Goal: Task Accomplishment & Management: Manage account settings

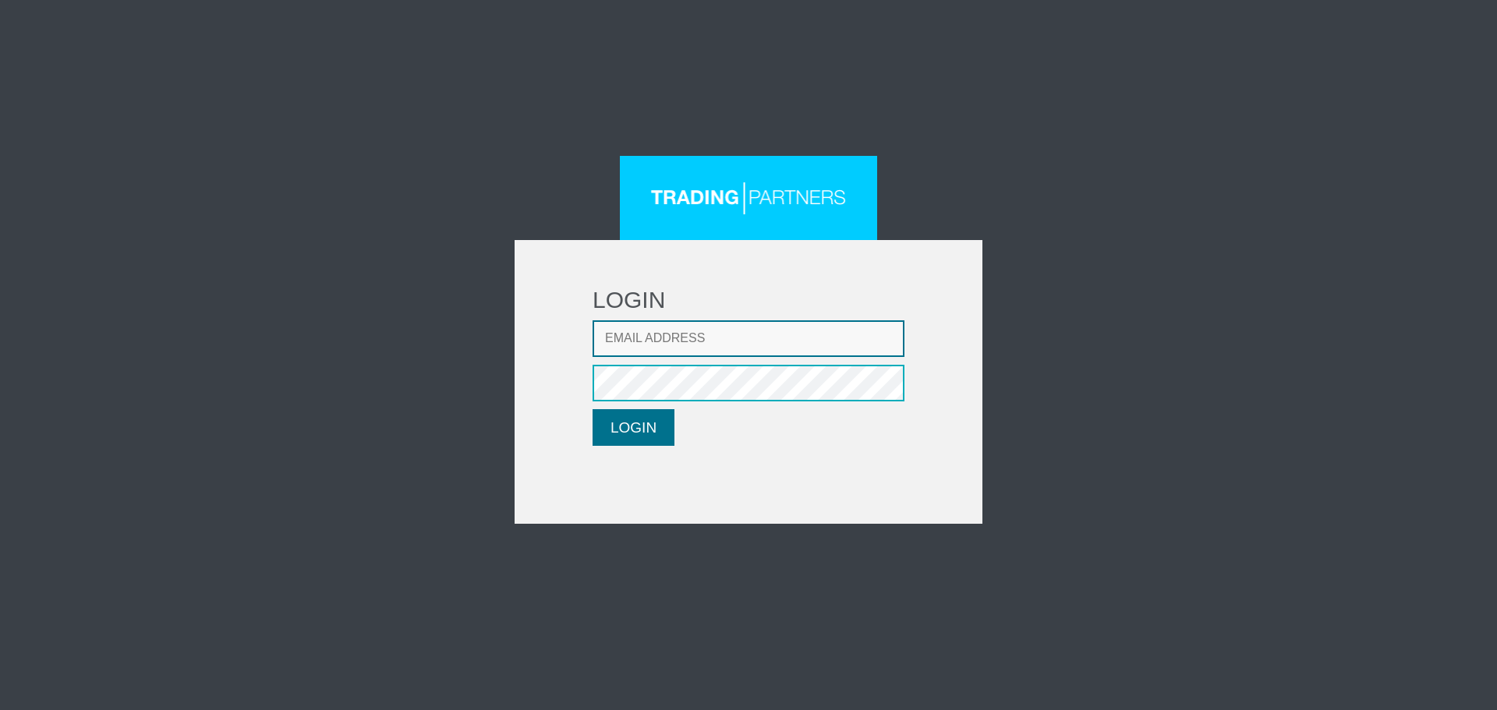
type input "CRousou@fxcess.com"
click at [643, 435] on button "LOGIN" at bounding box center [633, 427] width 82 height 37
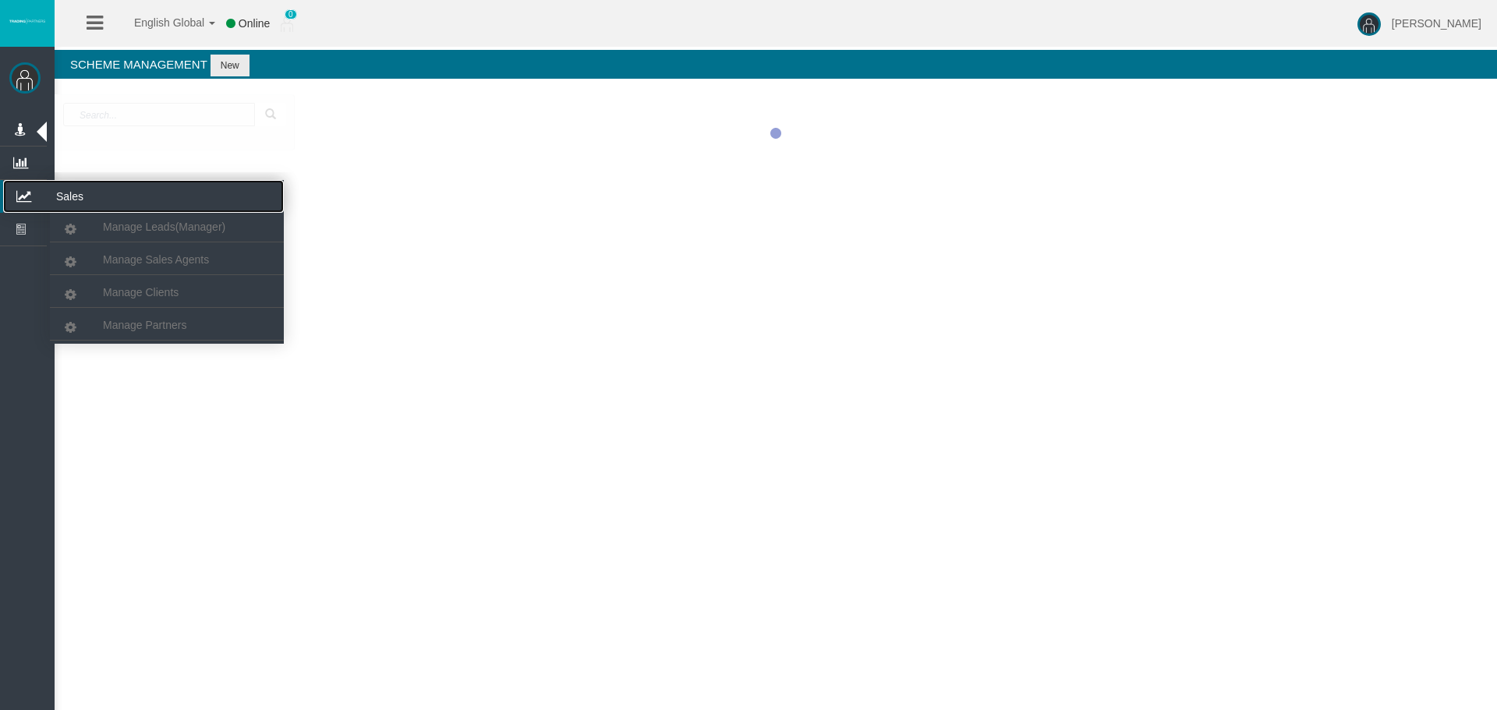
click at [31, 198] on icon at bounding box center [23, 196] width 41 height 33
click at [150, 172] on div at bounding box center [776, 133] width 1442 height 78
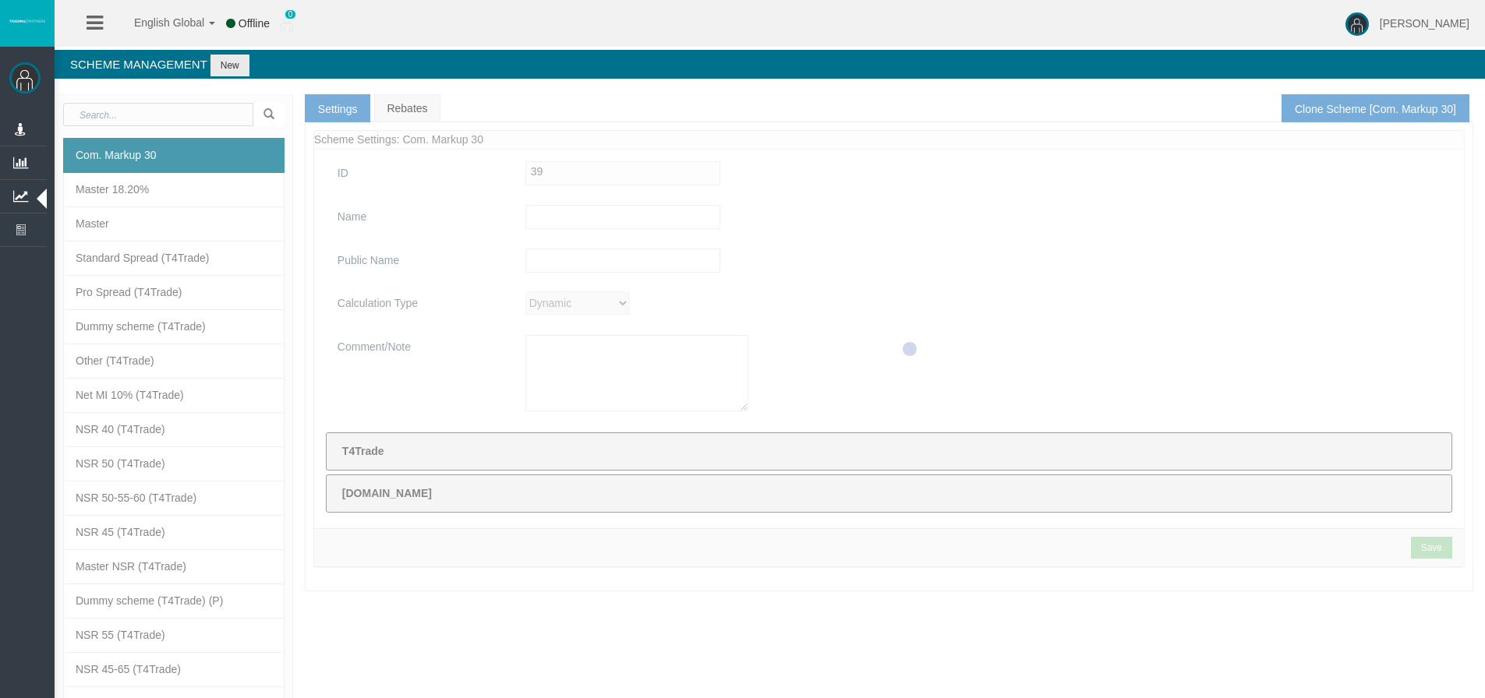
type input "Com. Markup 30"
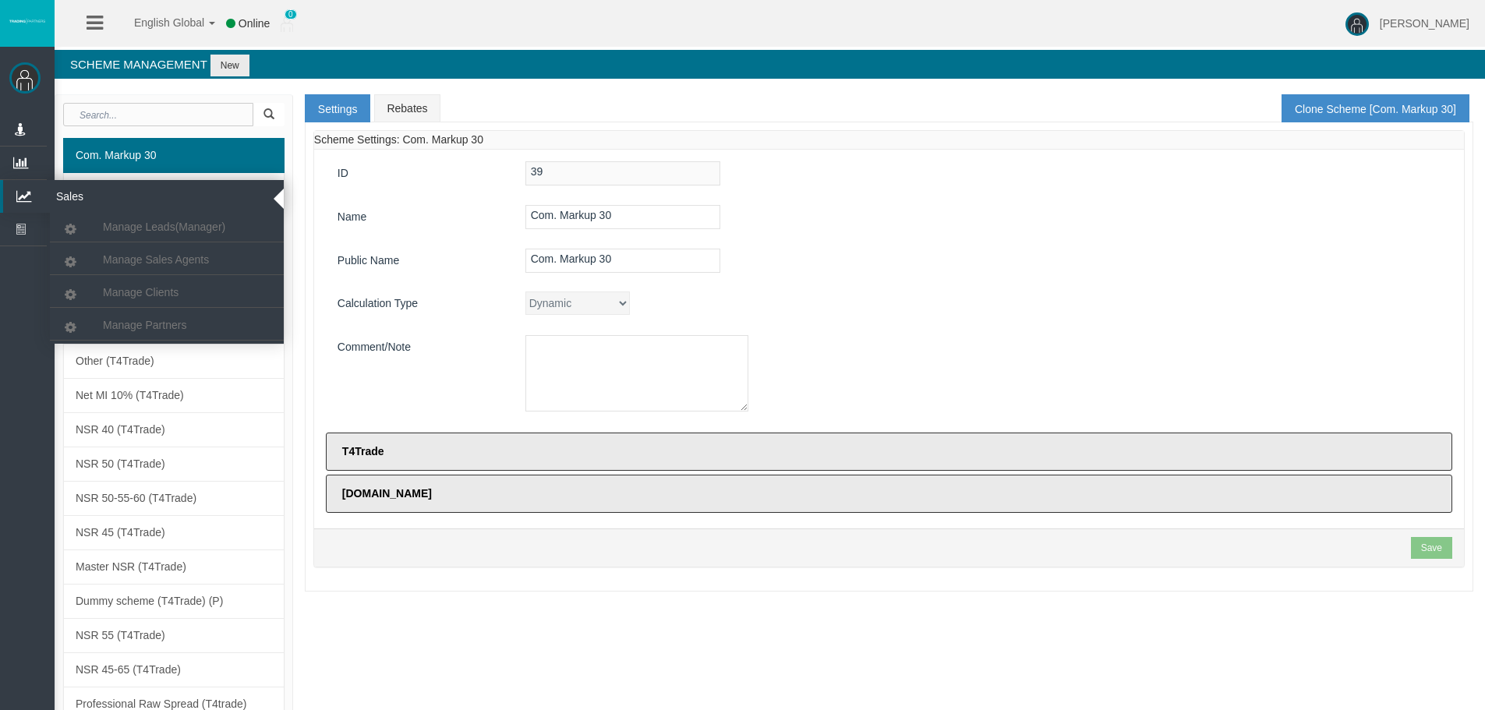
click at [23, 201] on icon at bounding box center [23, 196] width 41 height 33
click at [144, 323] on span "Manage Partners" at bounding box center [144, 325] width 83 height 12
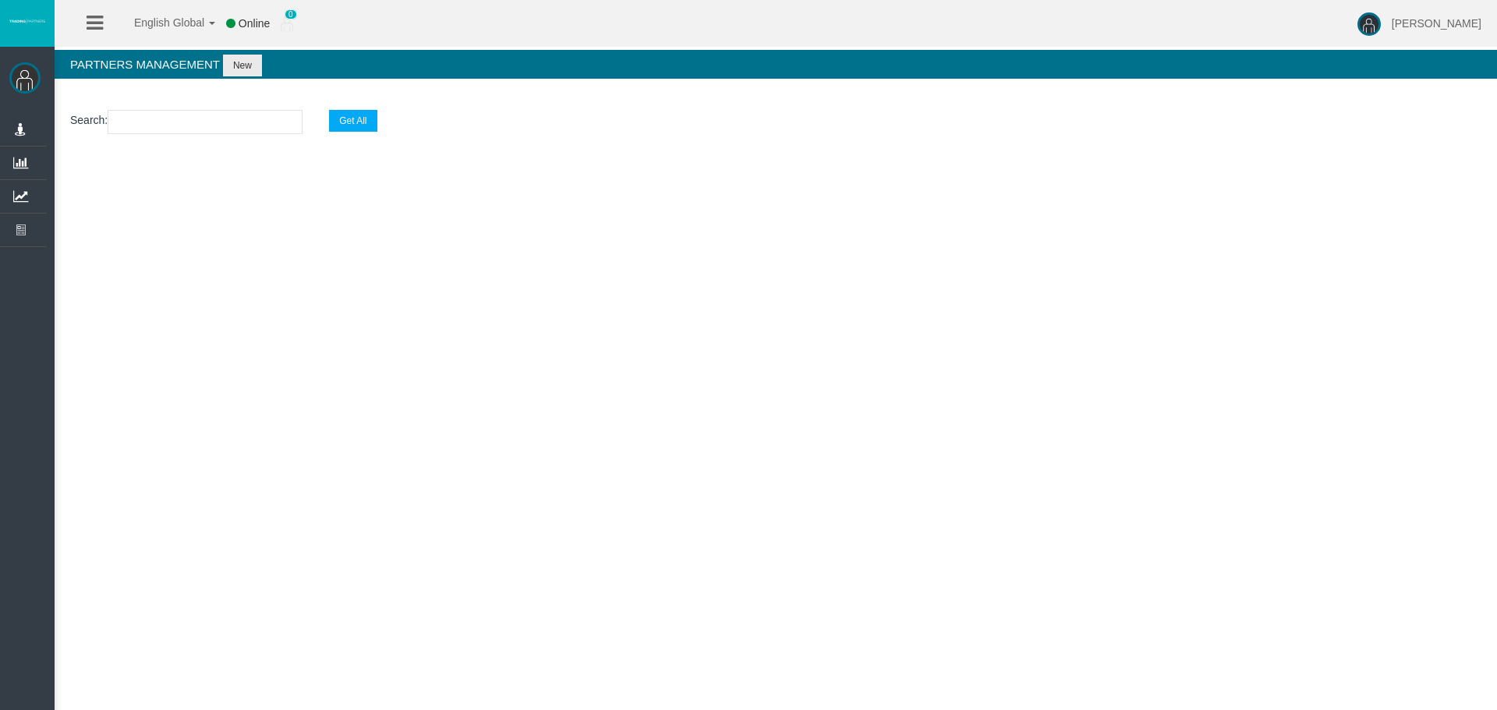
click at [155, 121] on input "text" at bounding box center [205, 122] width 195 height 24
paste input "IB0bc71"
type input "IB0bc71"
select select "25"
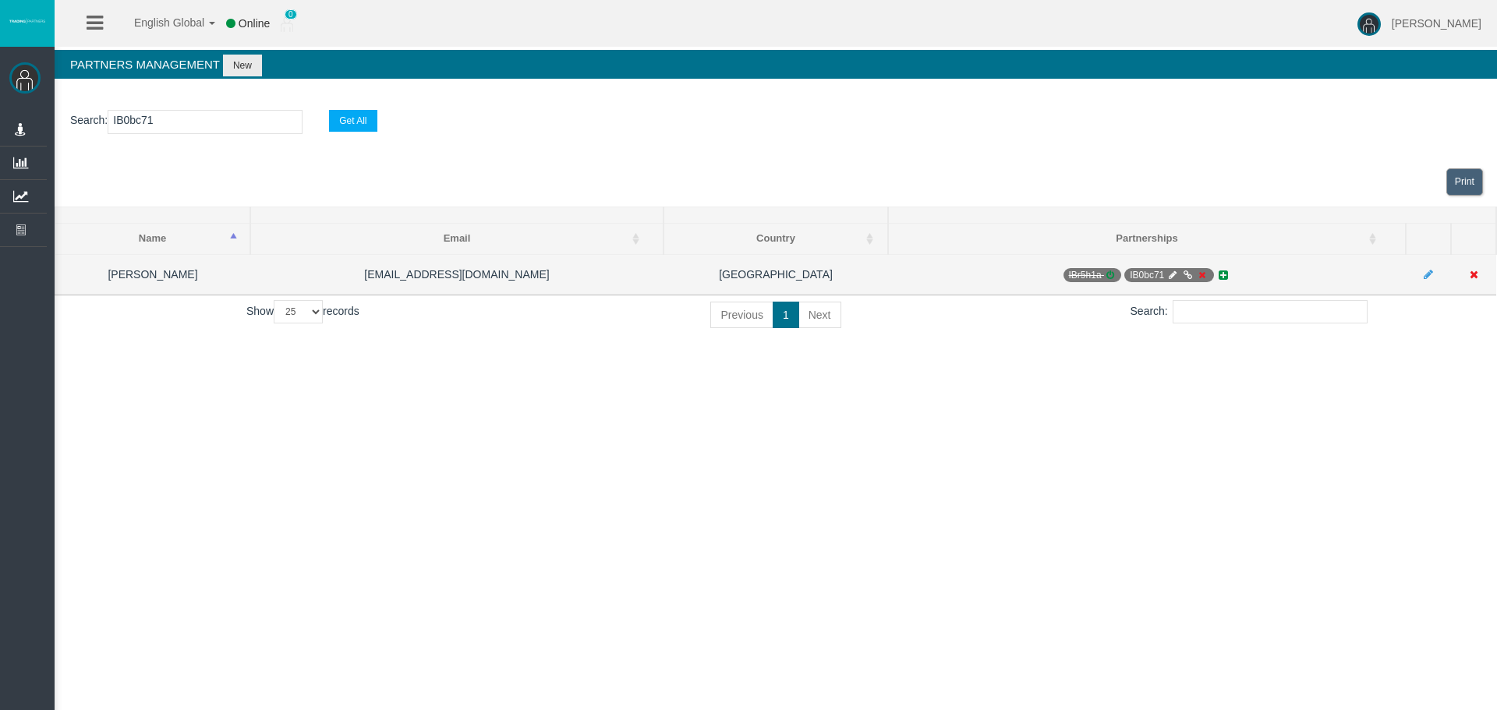
type input "IB0bc71"
click at [1201, 276] on icon at bounding box center [1202, 274] width 12 height 9
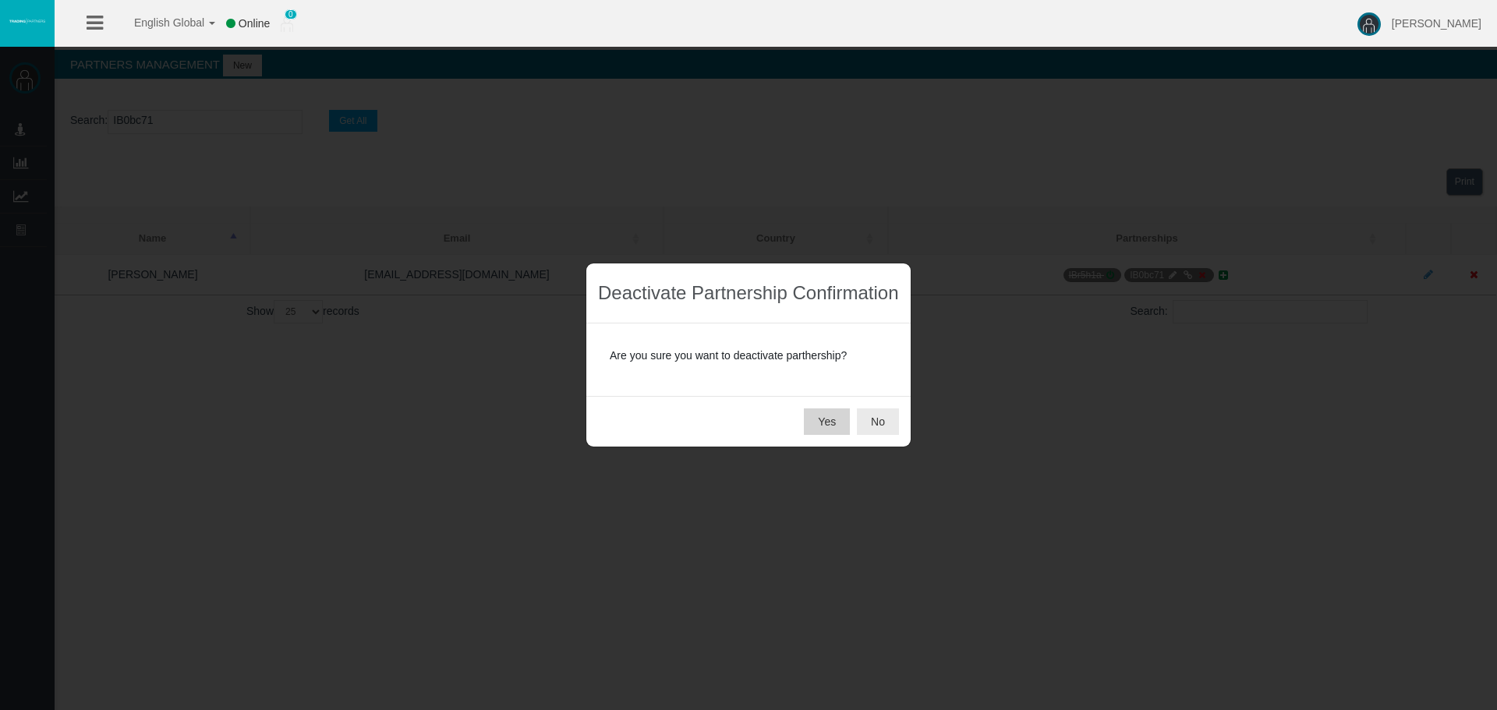
click at [822, 422] on button "Yes" at bounding box center [827, 421] width 46 height 27
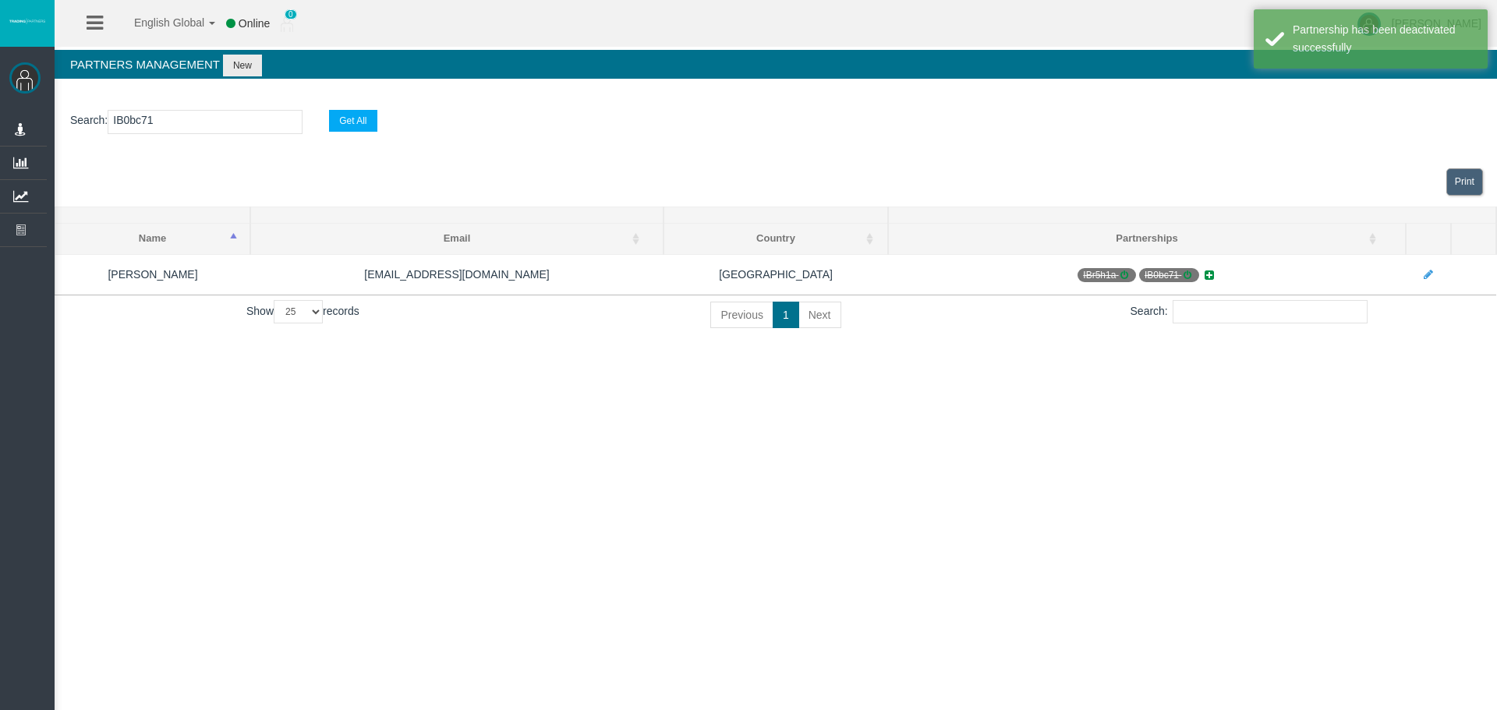
drag, startPoint x: 178, startPoint y: 126, endPoint x: 80, endPoint y: 122, distance: 97.5
click at [80, 122] on p "Search : IB0bc71 Get All" at bounding box center [775, 122] width 1411 height 24
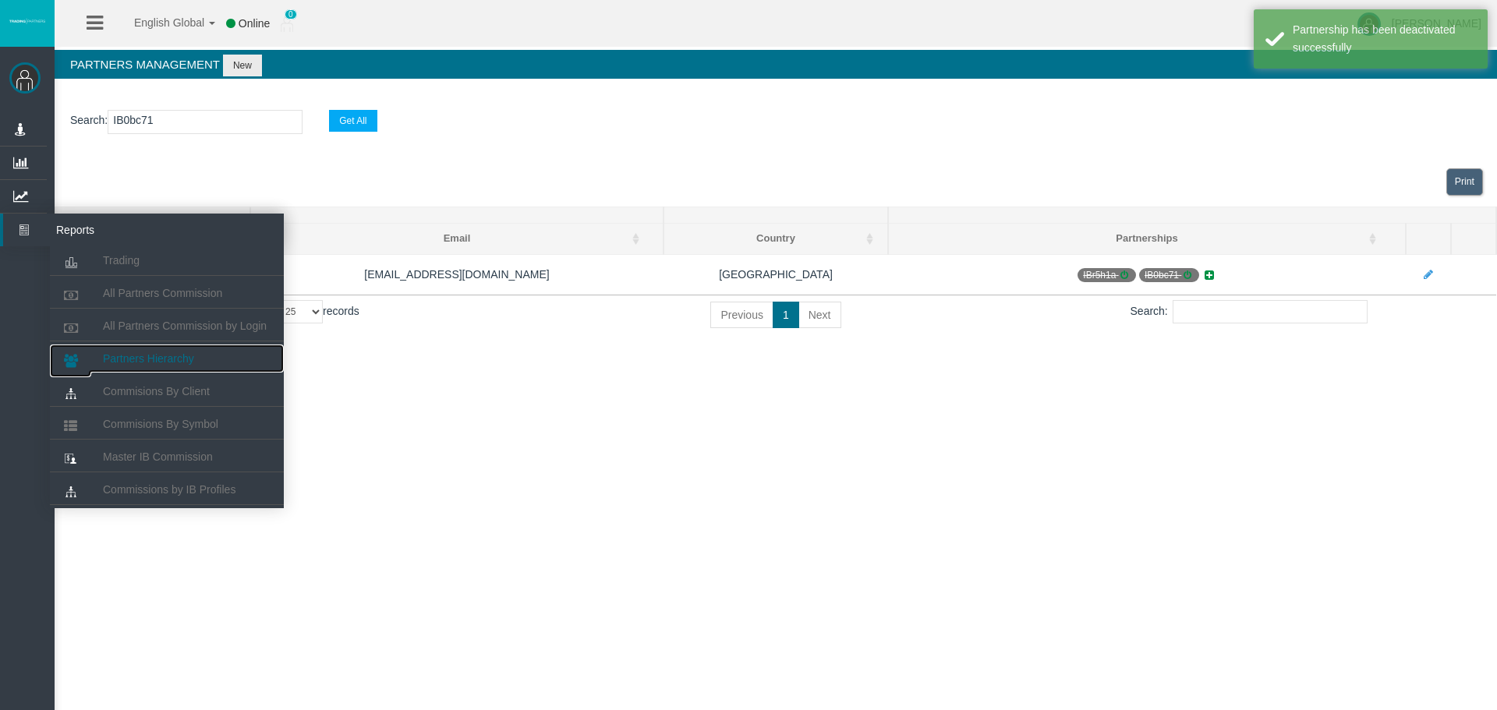
click at [133, 355] on span "Partners Hierarchy" at bounding box center [148, 358] width 91 height 12
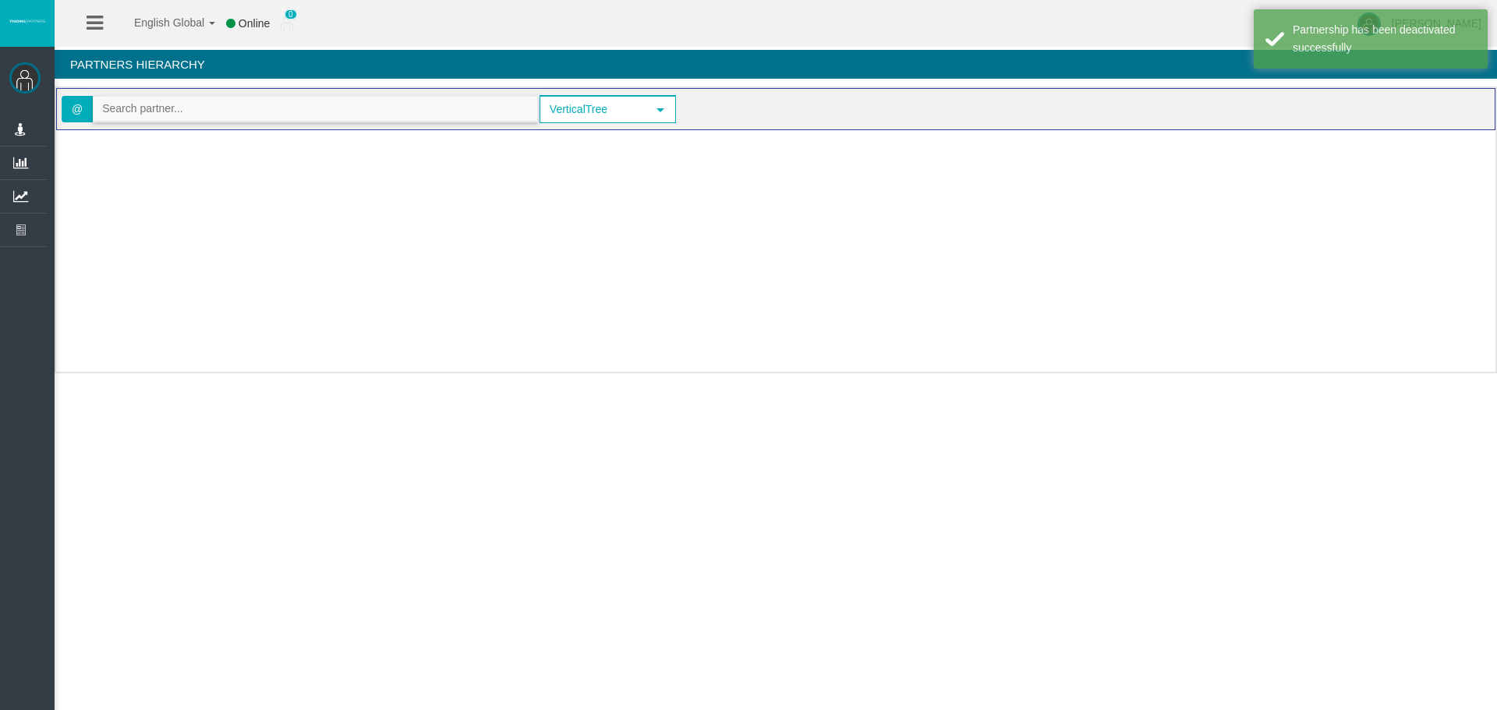
click at [206, 102] on input "text" at bounding box center [316, 109] width 444 height 24
paste input "IB0bc71"
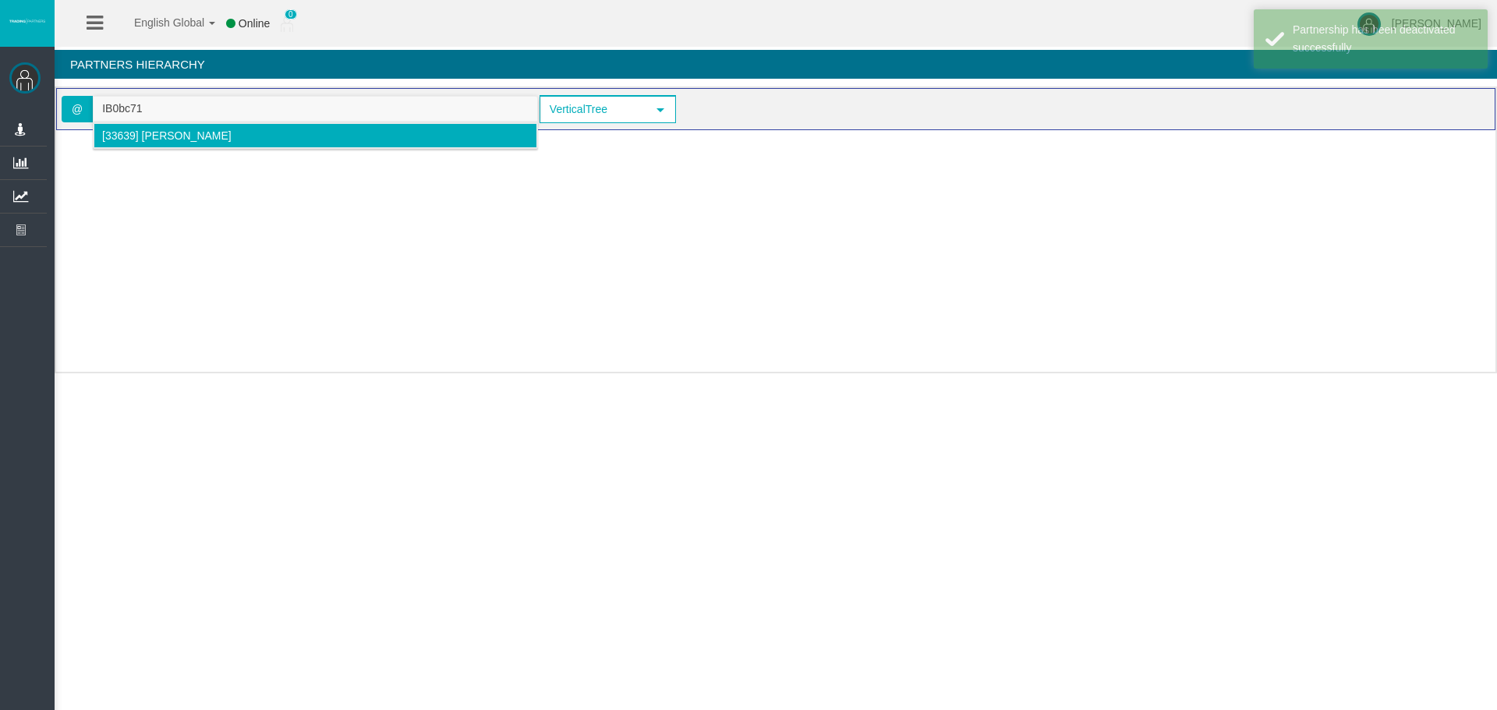
click at [157, 137] on span "[33639] [PERSON_NAME]" at bounding box center [166, 135] width 129 height 12
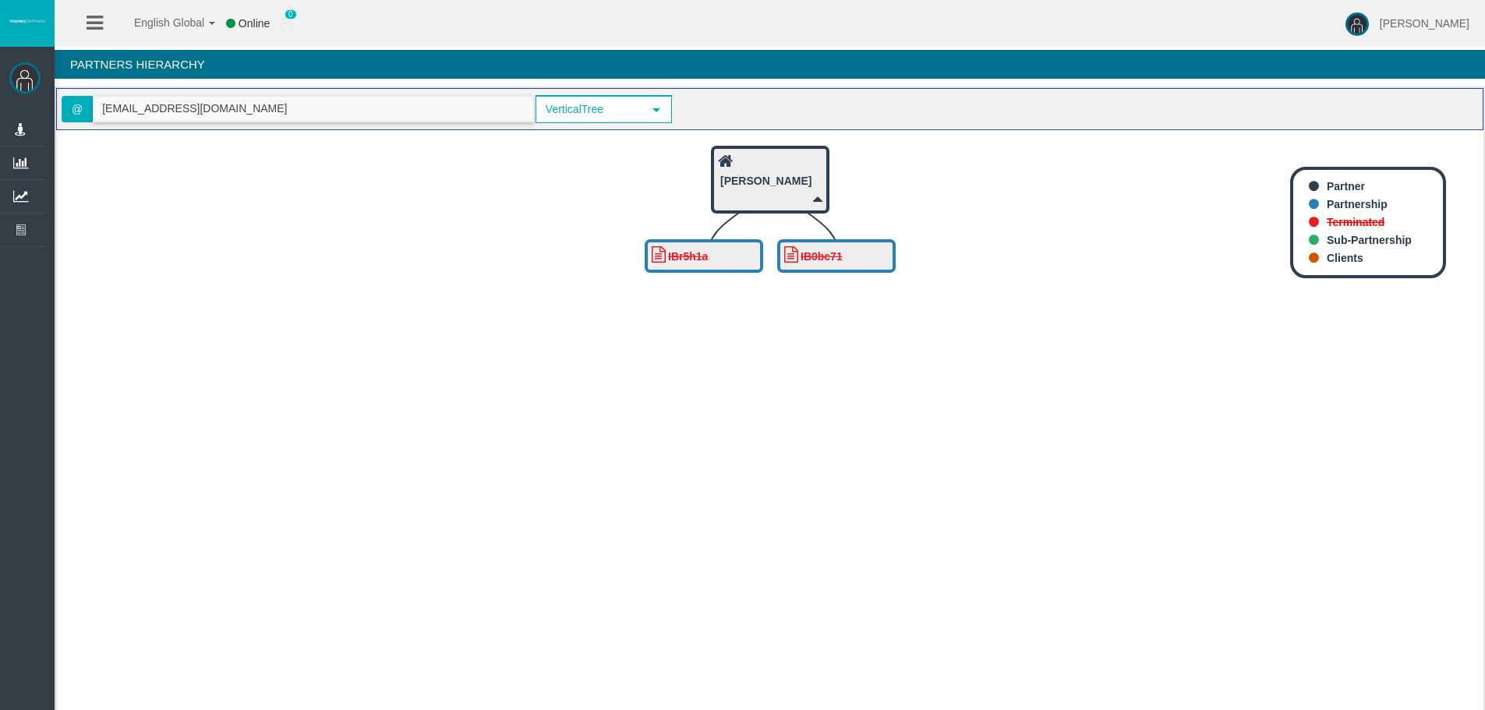
type input "[EMAIL_ADDRESS][DOMAIN_NAME]"
